Goal: Information Seeking & Learning: Understand process/instructions

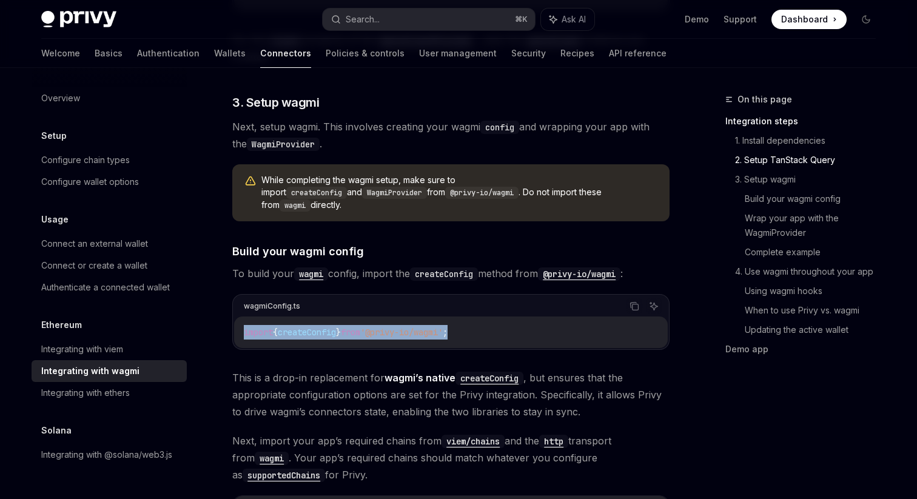
scroll to position [879, 0]
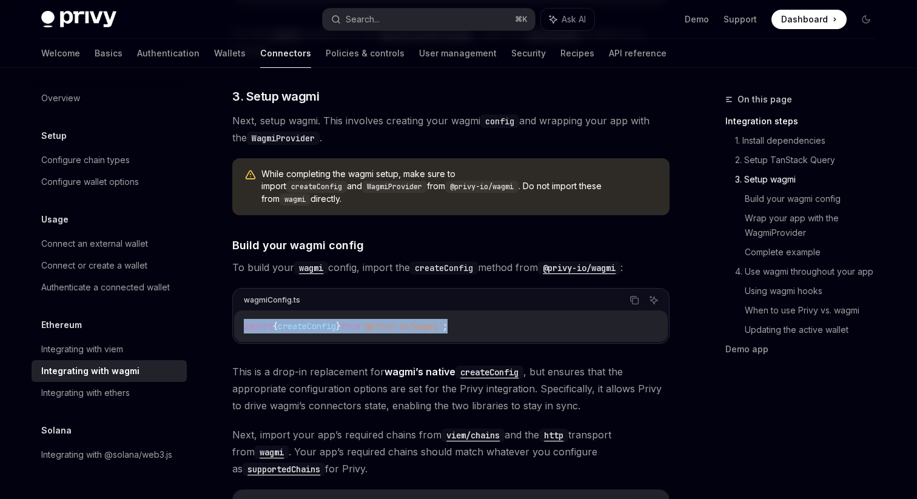
click at [475, 319] on code "import { createConfig } from '@privy-io/wagmi' ;" at bounding box center [451, 326] width 414 height 15
drag, startPoint x: 486, startPoint y: 316, endPoint x: 241, endPoint y: 317, distance: 245.0
click at [241, 317] on div "import { createConfig } from '@privy-io/wagmi' ;" at bounding box center [451, 326] width 434 height 32
copy span "import { createConfig } from '@privy-io/wagmi' ;"
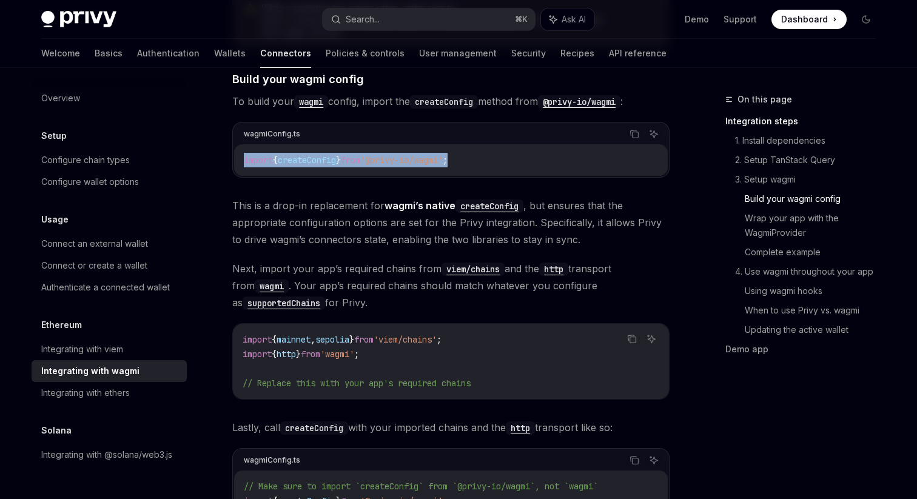
scroll to position [1045, 0]
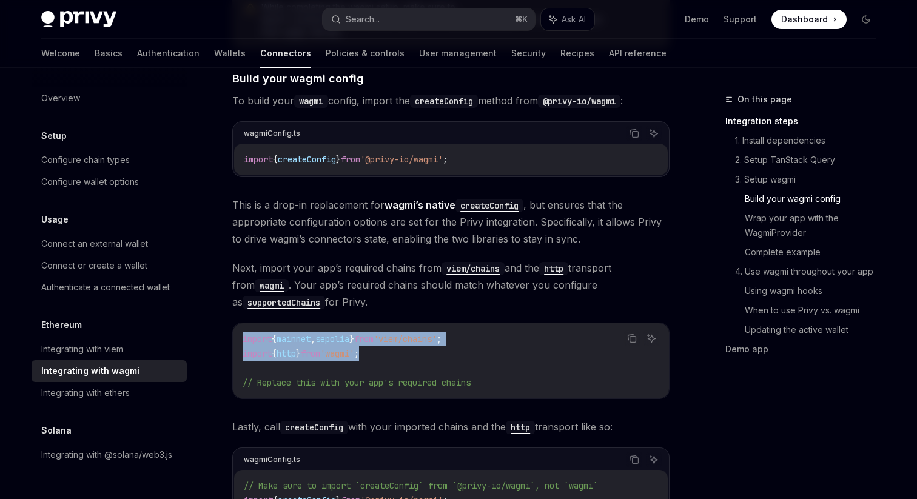
drag, startPoint x: 405, startPoint y: 346, endPoint x: 241, endPoint y: 329, distance: 165.1
click at [241, 329] on div "import { mainnet , sepolia } from 'viem/chains' ; import { http } from 'wagmi' …" at bounding box center [451, 360] width 436 height 75
copy code "import { mainnet , sepolia } from 'viem/chains' ; import { http } from 'wagmi' ;"
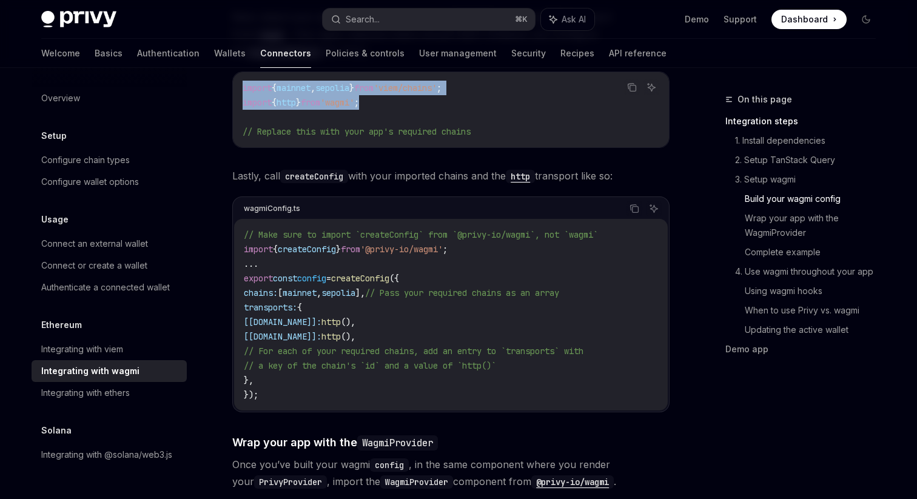
scroll to position [1298, 0]
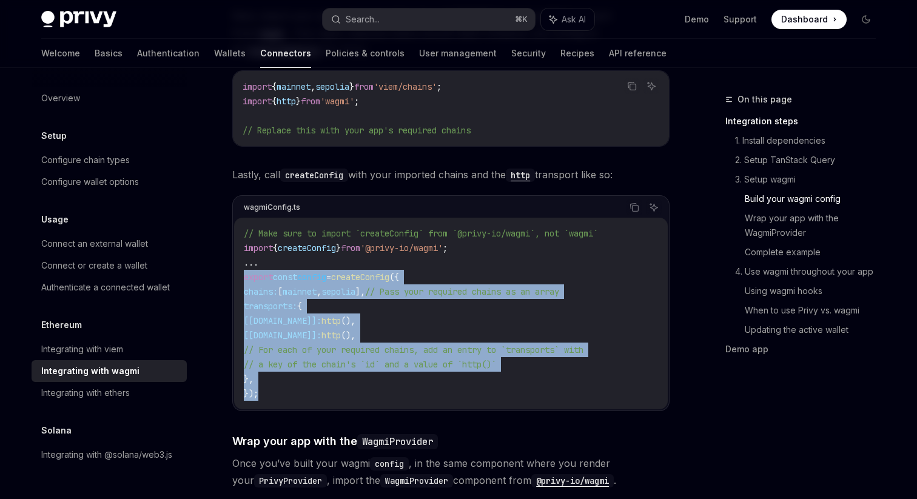
drag, startPoint x: 291, startPoint y: 383, endPoint x: 241, endPoint y: 269, distance: 124.9
click at [241, 269] on div "// Make sure to import `createConfig` from `@privy-io/wagmi`, not `wagmi` impor…" at bounding box center [451, 314] width 434 height 192
copy code "export const config = createConfig ({ chains: [ mainnet , sepolia ], // Pass yo…"
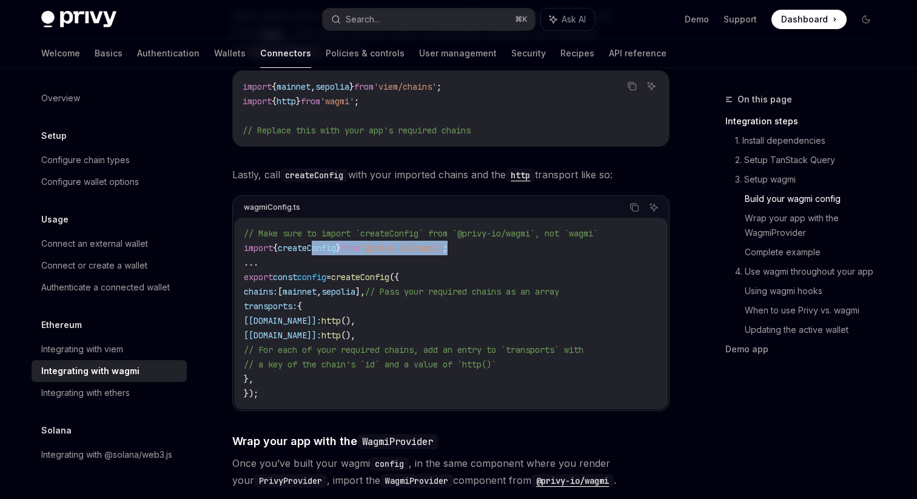
drag, startPoint x: 496, startPoint y: 236, endPoint x: 319, endPoint y: 236, distance: 177.1
click at [319, 236] on code "// Make sure to import `createConfig` from `@privy-io/wagmi`, not `wagmi` impor…" at bounding box center [451, 313] width 414 height 175
click at [319, 243] on span "createConfig" at bounding box center [307, 248] width 58 height 11
drag, startPoint x: 498, startPoint y: 237, endPoint x: 215, endPoint y: 238, distance: 283.8
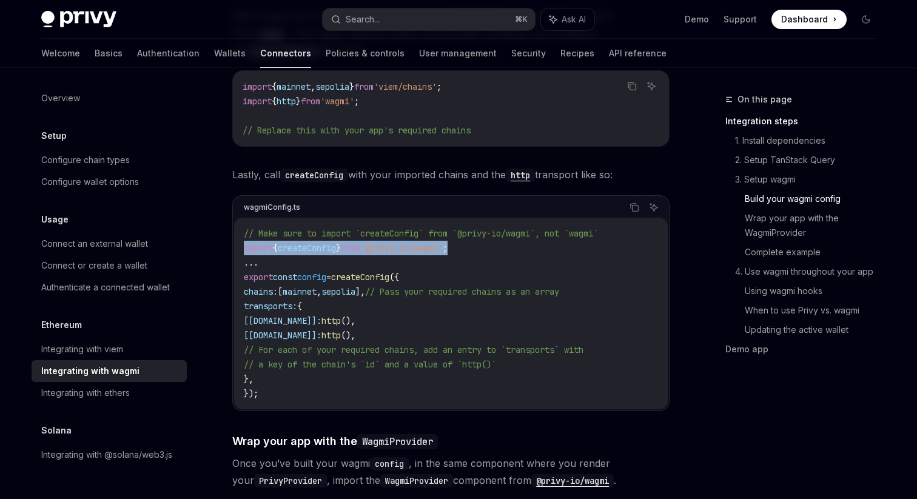
copy span "import { createConfig } from '@privy-io/wagmi' ;"
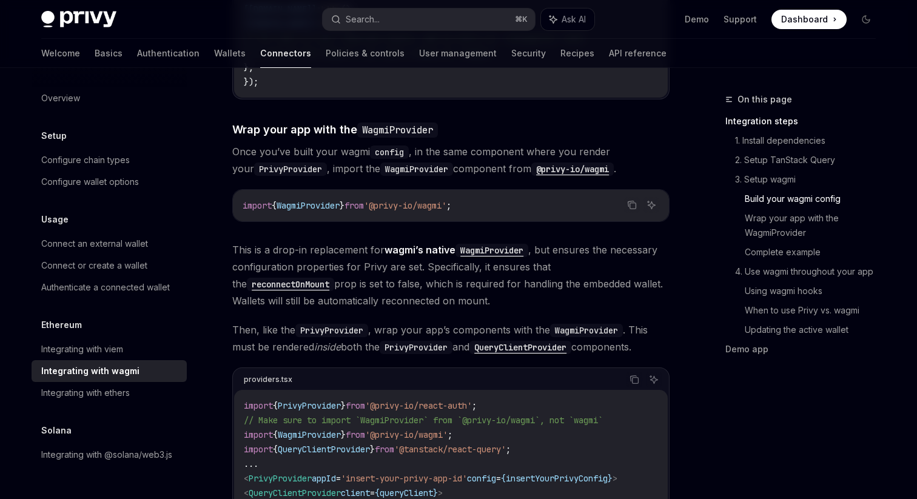
scroll to position [1608, 0]
drag, startPoint x: 493, startPoint y: 194, endPoint x: 289, endPoint y: 196, distance: 203.7
click at [289, 199] on code "import { WagmiProvider } from '@privy-io/wagmi' ;" at bounding box center [451, 206] width 417 height 15
click at [289, 201] on span "WagmiProvider" at bounding box center [307, 206] width 63 height 11
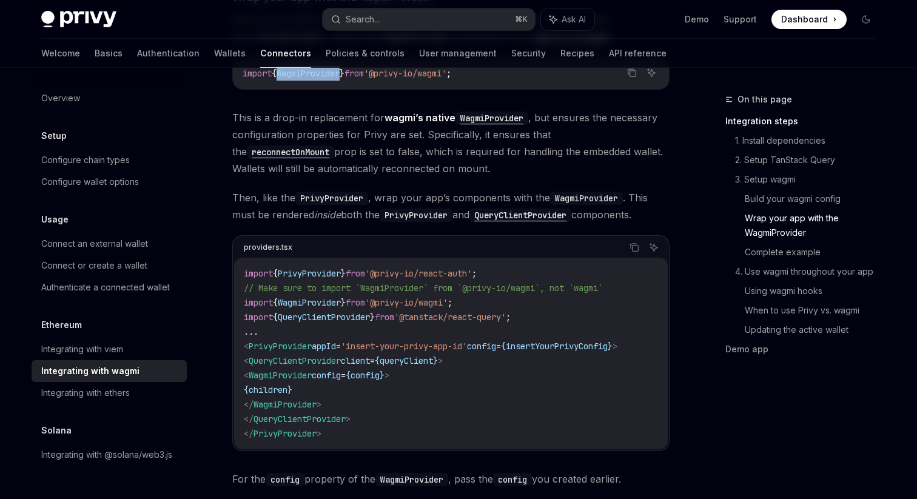
scroll to position [1745, 0]
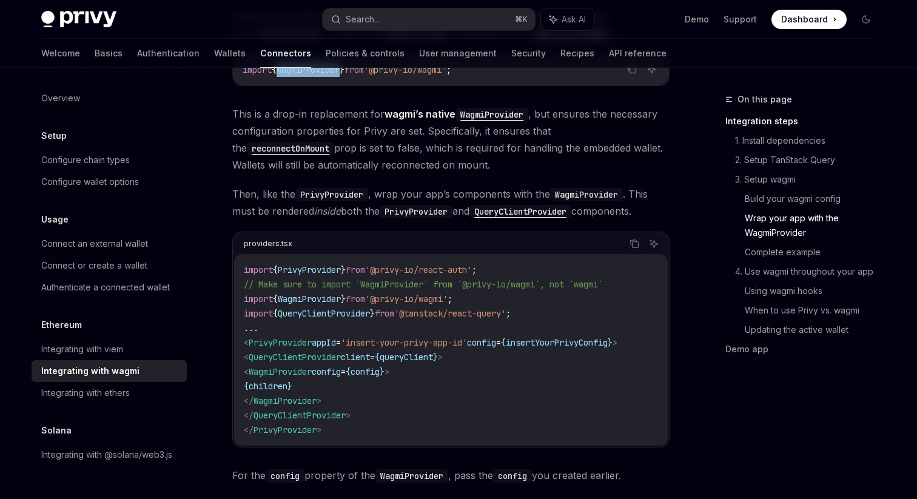
drag, startPoint x: 276, startPoint y: 359, endPoint x: 481, endPoint y: 358, distance: 204.9
click at [482, 359] on code "import { PrivyProvider } from '@privy-io/react-auth' ; // Make sure to import `…" at bounding box center [451, 350] width 414 height 175
copy span "< WagmiProvider config = { config } >"
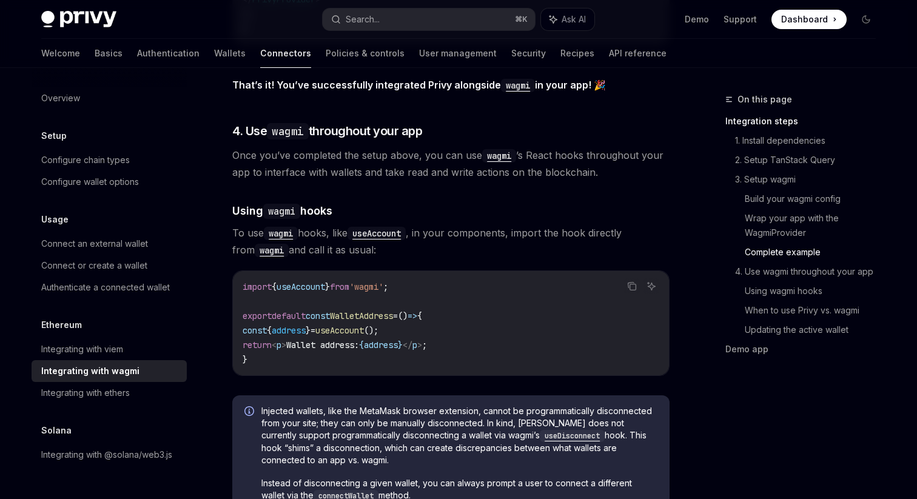
scroll to position [2626, 0]
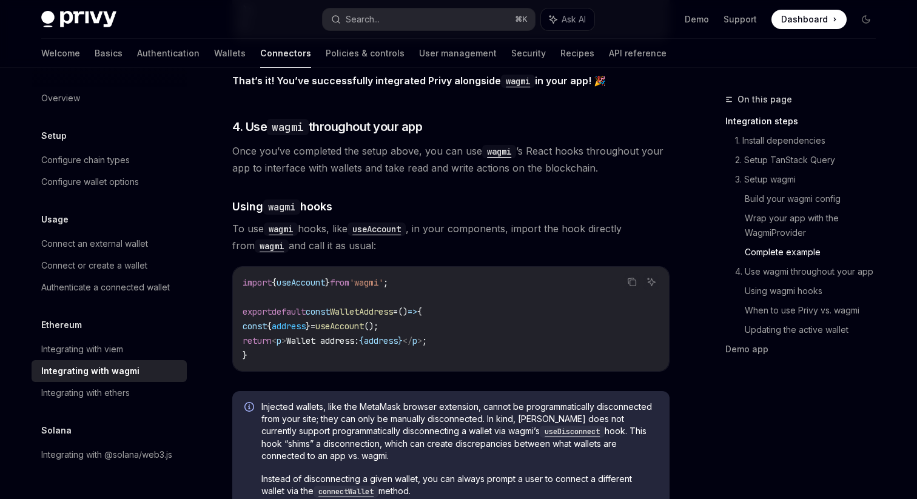
drag, startPoint x: 427, startPoint y: 273, endPoint x: 238, endPoint y: 273, distance: 189.8
click at [238, 273] on div "import { useAccount } from 'wagmi' ; export default const WalletAddress = () =>…" at bounding box center [451, 319] width 436 height 104
copy span "import { useAccount } from 'wagmi' ;"
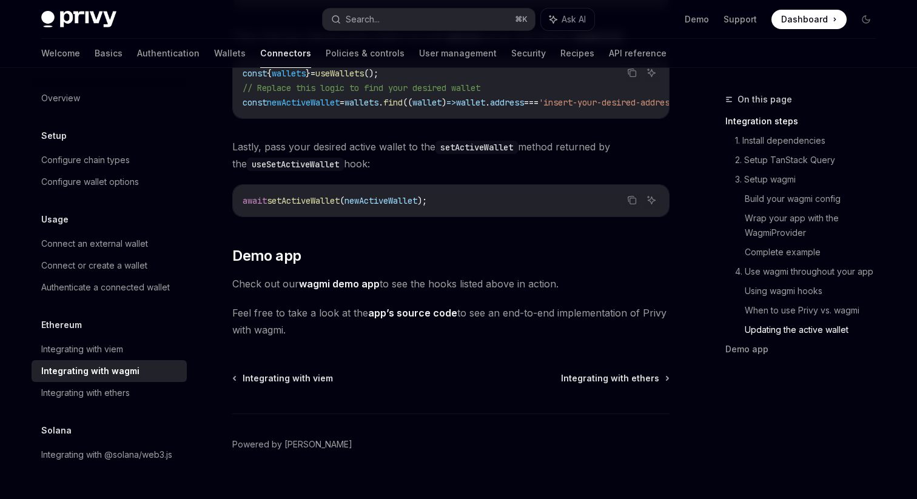
scroll to position [3493, 0]
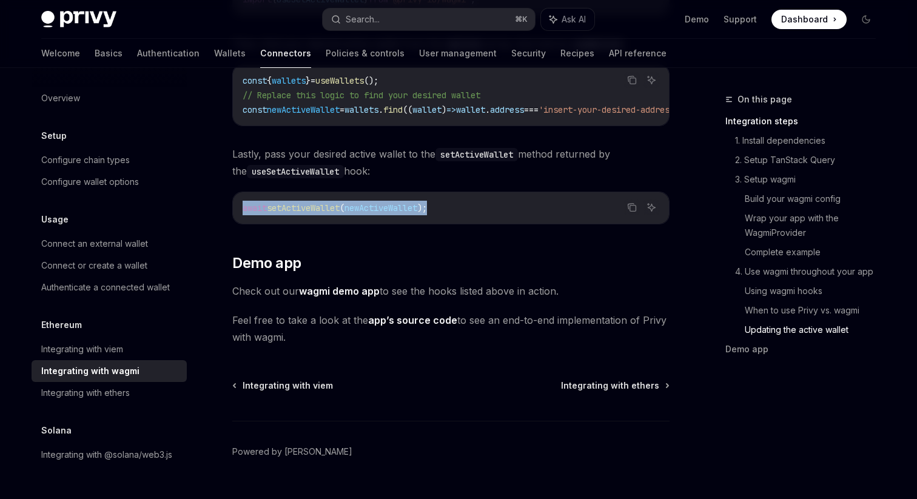
drag, startPoint x: 464, startPoint y: 201, endPoint x: 243, endPoint y: 206, distance: 222.0
click at [243, 206] on code "await setActiveWallet ( newActiveWallet );" at bounding box center [451, 208] width 417 height 15
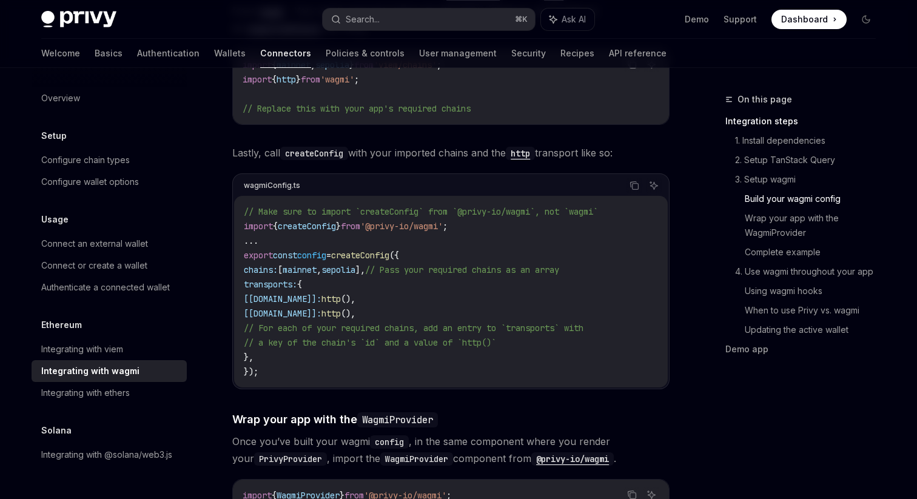
scroll to position [1313, 0]
